Goal: Obtain resource: Obtain resource

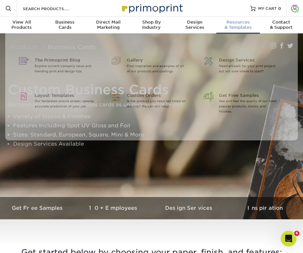
click at [242, 21] on span "Resources" at bounding box center [237, 22] width 43 height 5
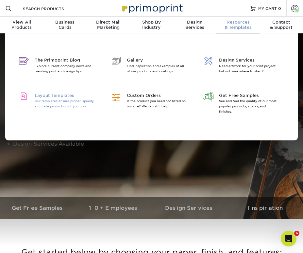
click at [70, 95] on span "Layout Templates" at bounding box center [65, 95] width 60 height 6
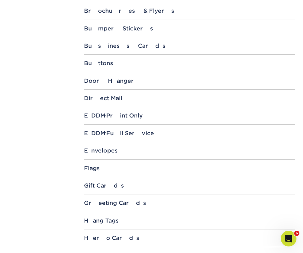
scroll to position [312, 0]
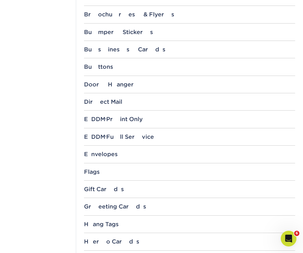
drag, startPoint x: 110, startPoint y: 12, endPoint x: 109, endPoint y: 18, distance: 6.2
click at [110, 12] on div "Brochures & Flyers" at bounding box center [189, 14] width 211 height 7
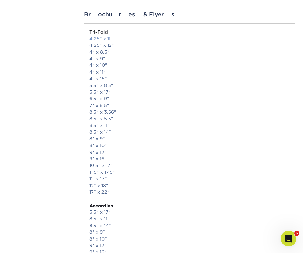
click at [99, 38] on link "4.25" x 11"" at bounding box center [101, 38] width 24 height 5
